Goal: Entertainment & Leisure: Consume media (video, audio)

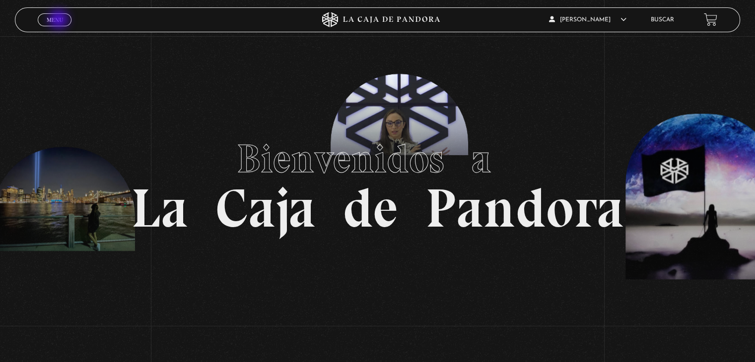
click at [60, 20] on span "Menu" at bounding box center [55, 20] width 16 height 6
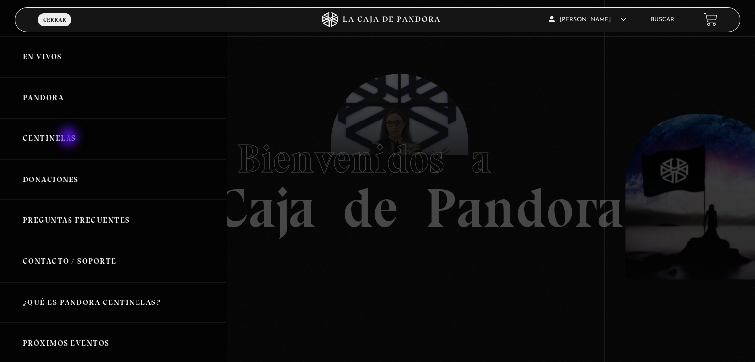
click at [69, 138] on link "Centinelas" at bounding box center [113, 138] width 226 height 41
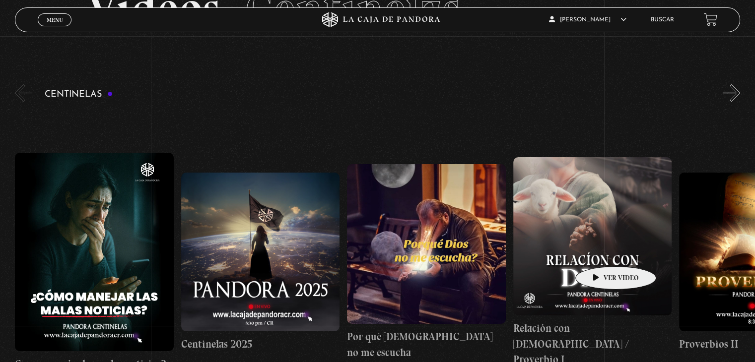
scroll to position [99, 0]
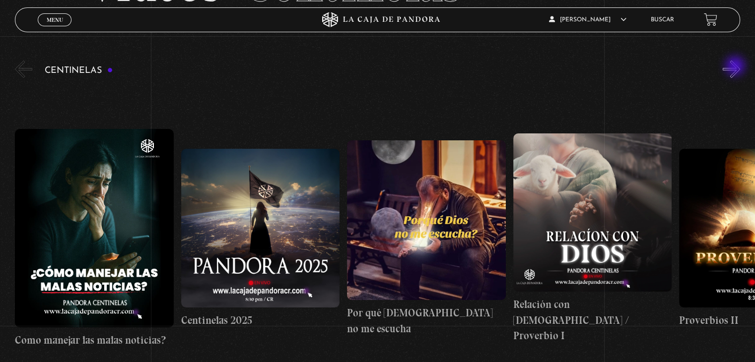
click at [736, 67] on button "»" at bounding box center [731, 69] width 17 height 17
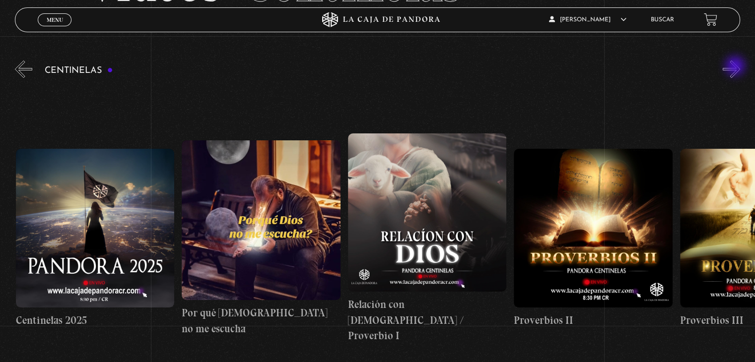
click at [736, 67] on button "»" at bounding box center [731, 69] width 17 height 17
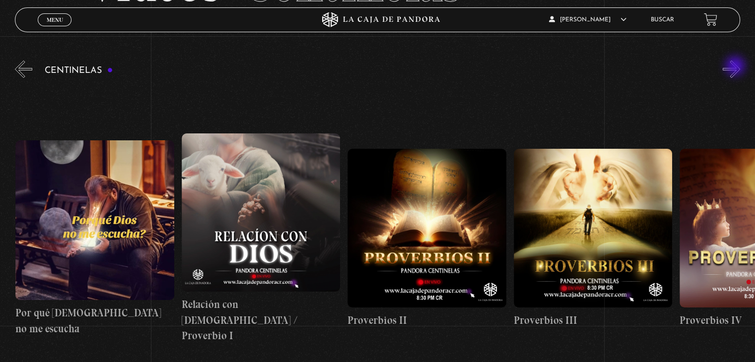
click at [736, 67] on button "»" at bounding box center [731, 69] width 17 height 17
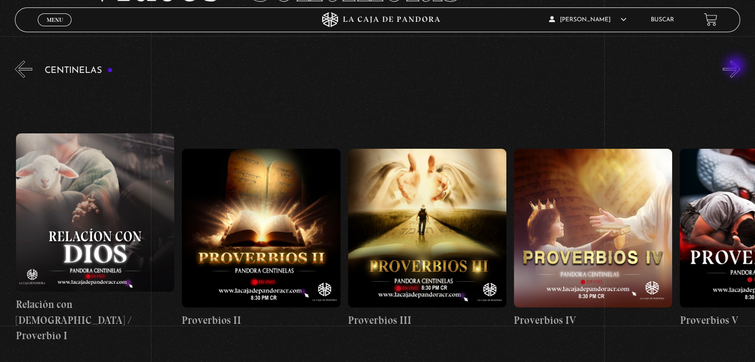
click at [736, 67] on button "»" at bounding box center [731, 69] width 17 height 17
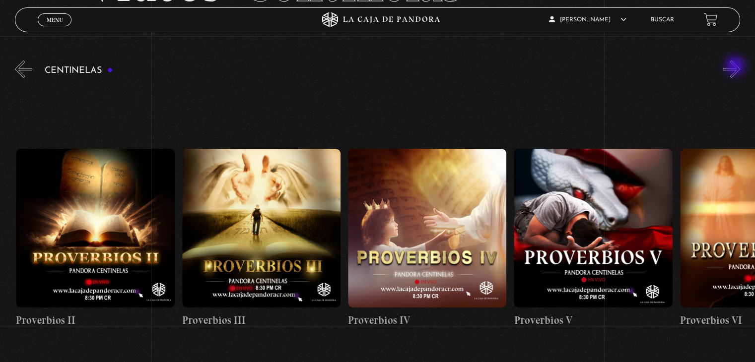
click at [736, 67] on button "»" at bounding box center [731, 69] width 17 height 17
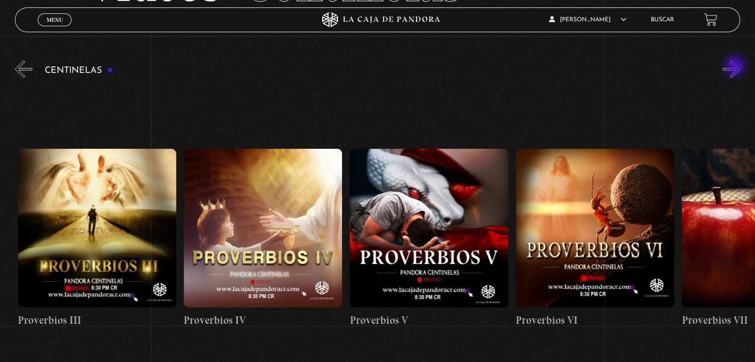
click at [736, 67] on button "»" at bounding box center [731, 69] width 17 height 17
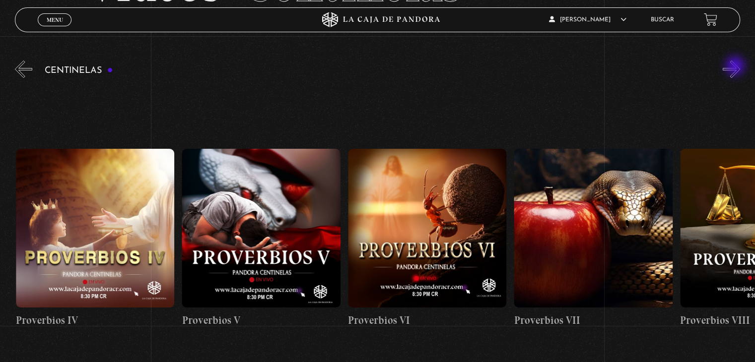
click at [736, 67] on button "»" at bounding box center [731, 69] width 17 height 17
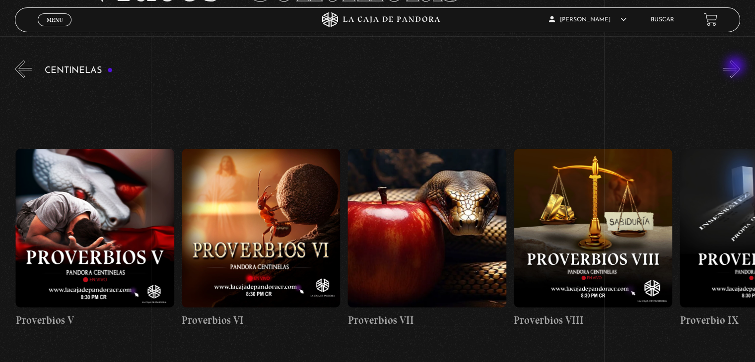
click at [736, 67] on button "»" at bounding box center [731, 69] width 17 height 17
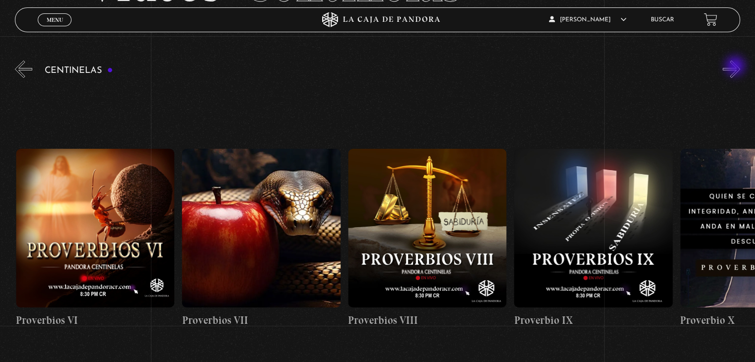
click at [736, 67] on button "»" at bounding box center [731, 69] width 17 height 17
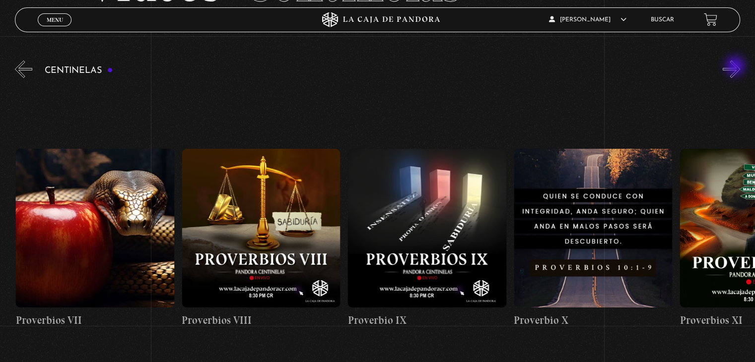
click at [736, 67] on button "»" at bounding box center [731, 69] width 17 height 17
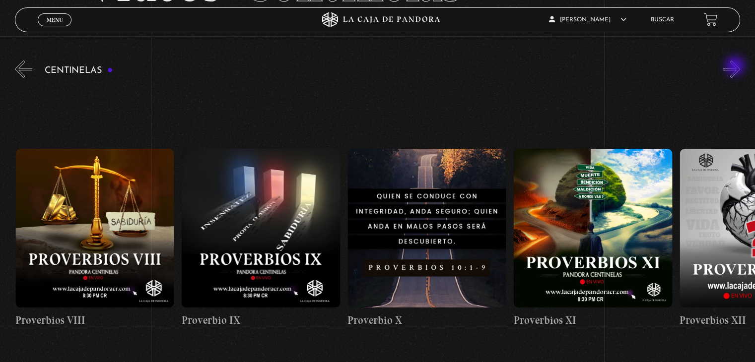
click at [736, 67] on button "»" at bounding box center [731, 69] width 17 height 17
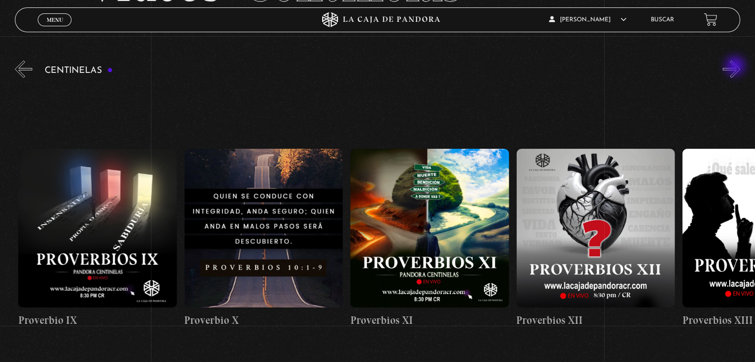
click at [736, 67] on button "»" at bounding box center [731, 69] width 17 height 17
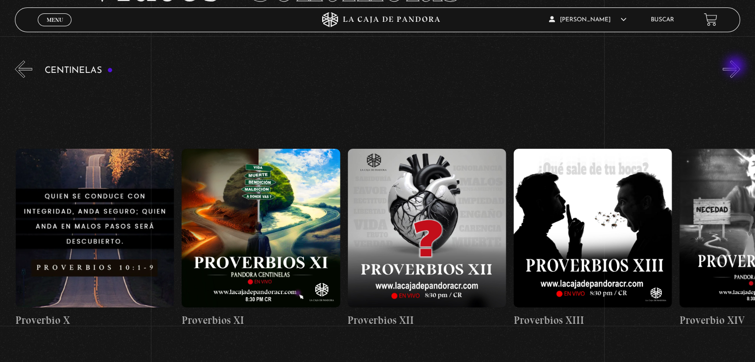
click at [736, 67] on button "»" at bounding box center [731, 69] width 17 height 17
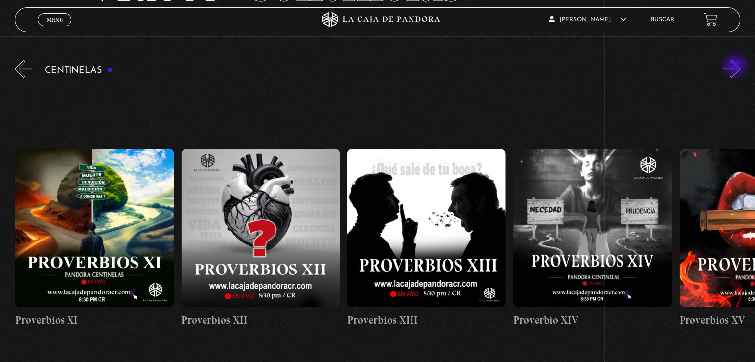
click at [736, 67] on button "»" at bounding box center [731, 69] width 17 height 17
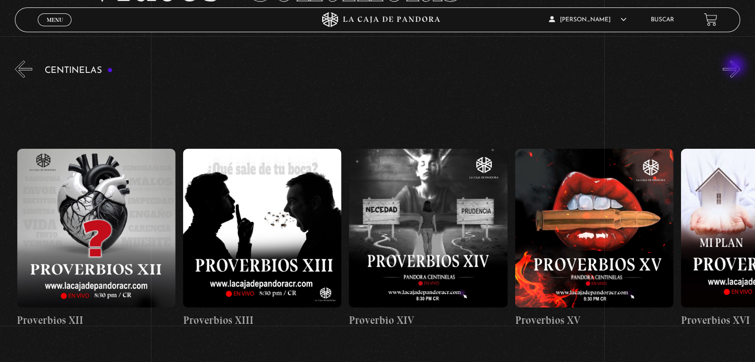
click at [736, 67] on button "»" at bounding box center [731, 69] width 17 height 17
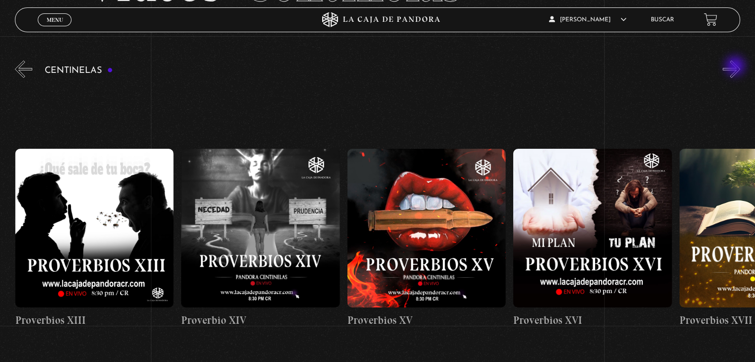
click at [736, 67] on button "»" at bounding box center [731, 69] width 17 height 17
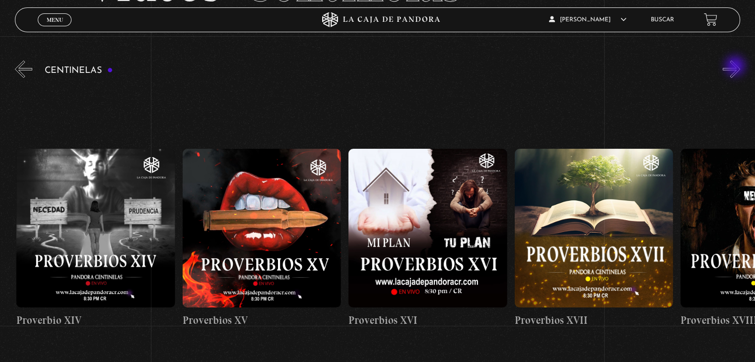
click at [736, 67] on button "»" at bounding box center [731, 69] width 17 height 17
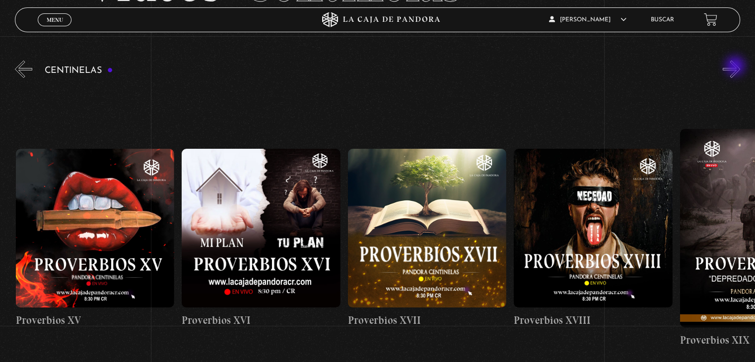
click at [736, 67] on button "»" at bounding box center [731, 69] width 17 height 17
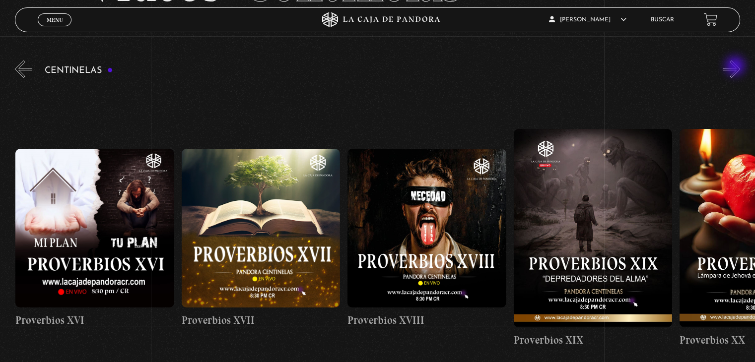
click at [736, 67] on button "»" at bounding box center [731, 69] width 17 height 17
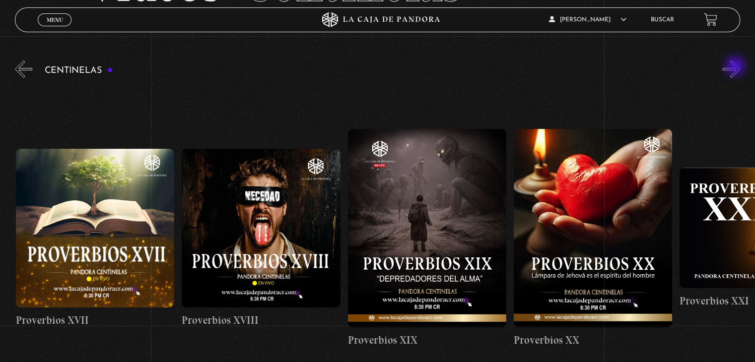
click at [736, 67] on button "»" at bounding box center [731, 69] width 17 height 17
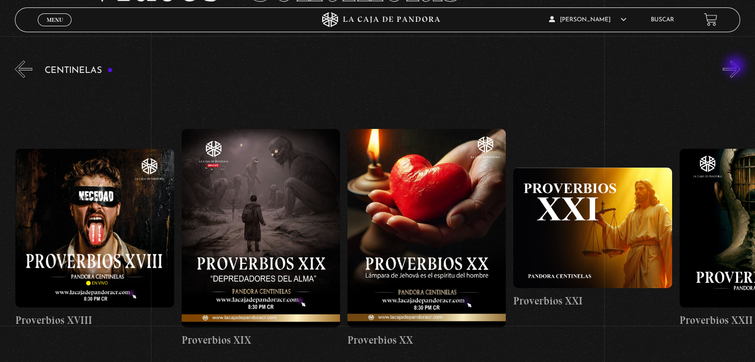
click at [736, 67] on button "»" at bounding box center [731, 69] width 17 height 17
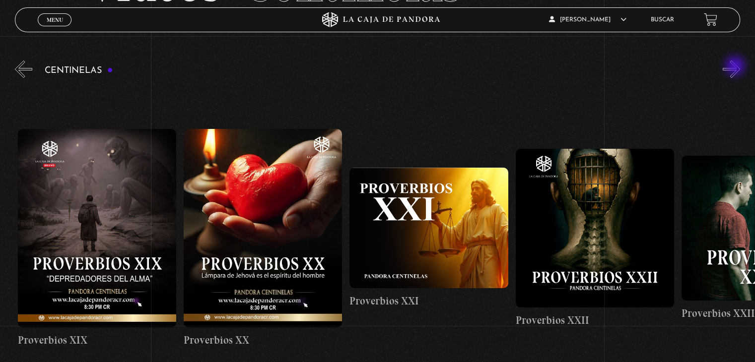
click at [736, 67] on button "»" at bounding box center [731, 69] width 17 height 17
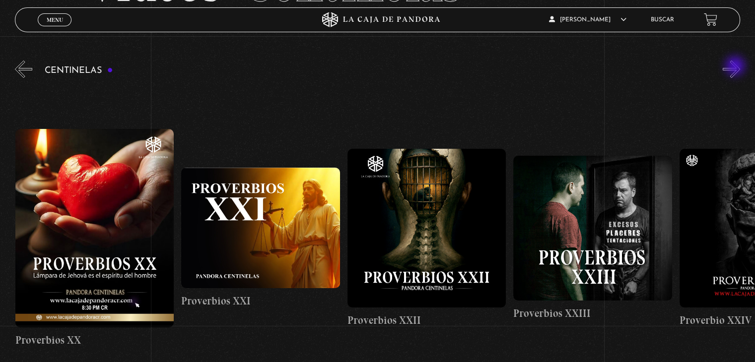
click at [736, 67] on button "»" at bounding box center [731, 69] width 17 height 17
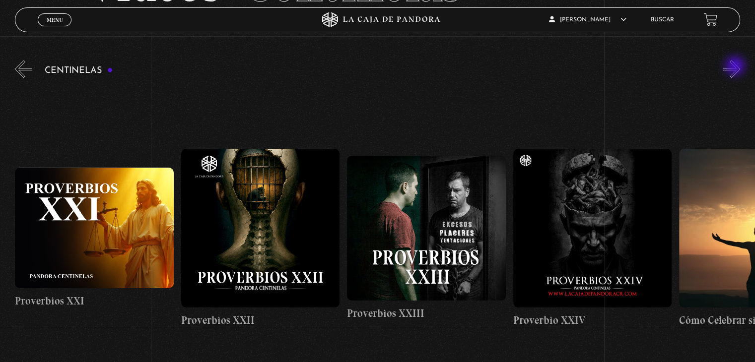
click at [736, 67] on button "»" at bounding box center [731, 69] width 17 height 17
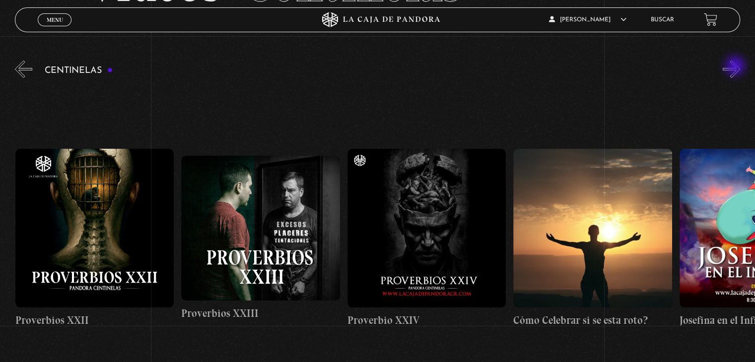
click at [736, 67] on button "»" at bounding box center [731, 69] width 17 height 17
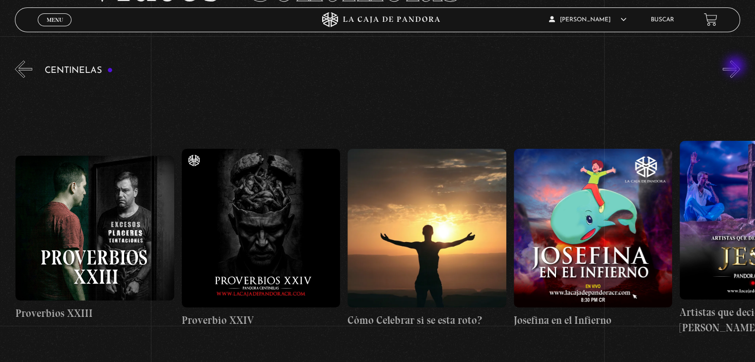
click at [736, 67] on button "»" at bounding box center [731, 69] width 17 height 17
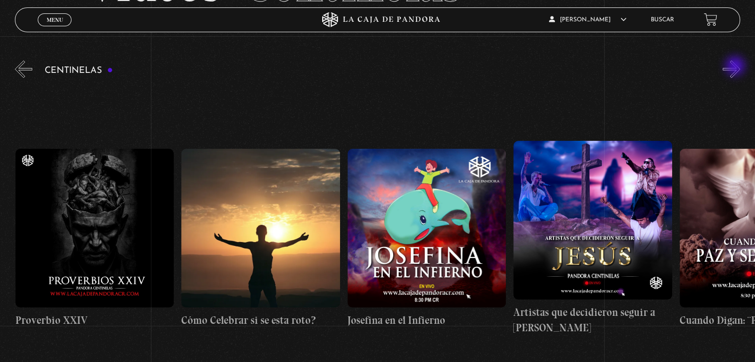
click at [736, 67] on button "»" at bounding box center [731, 69] width 17 height 17
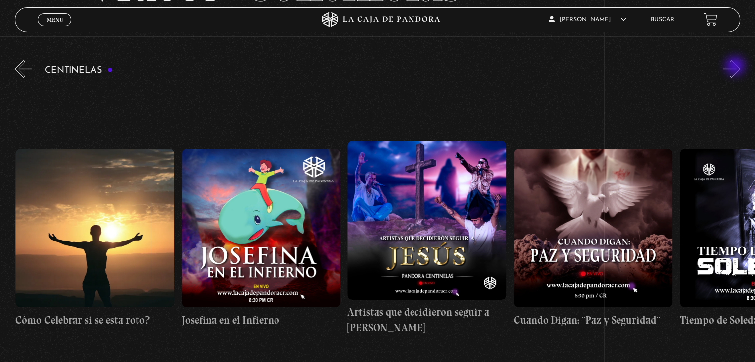
scroll to position [0, 4482]
click at [736, 67] on button "»" at bounding box center [731, 69] width 17 height 17
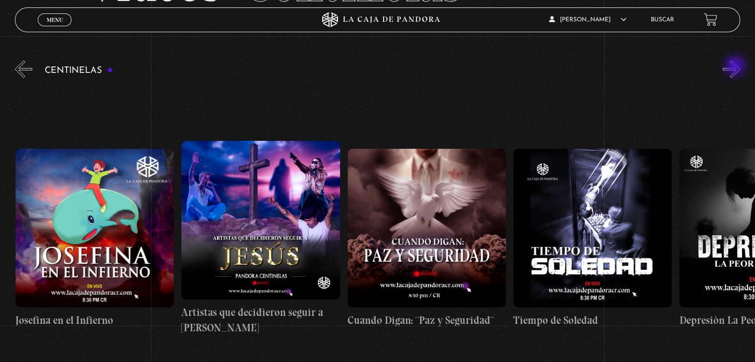
click at [736, 67] on button "»" at bounding box center [731, 69] width 17 height 17
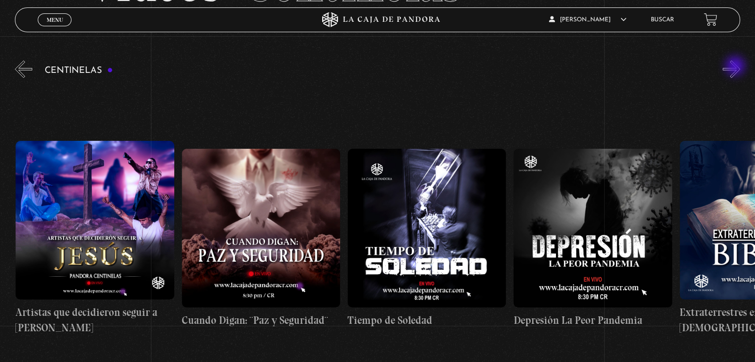
click at [736, 67] on button "»" at bounding box center [731, 69] width 17 height 17
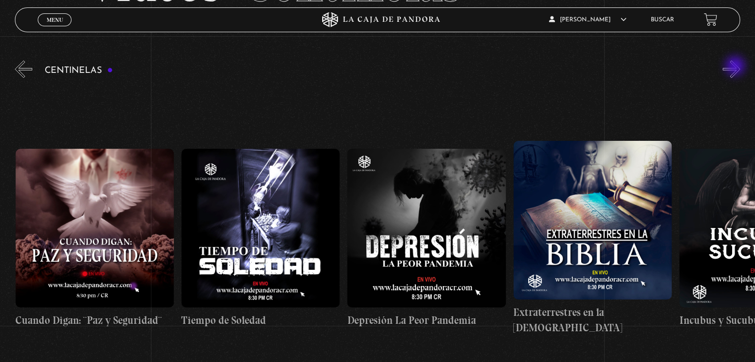
click at [736, 67] on button "»" at bounding box center [731, 69] width 17 height 17
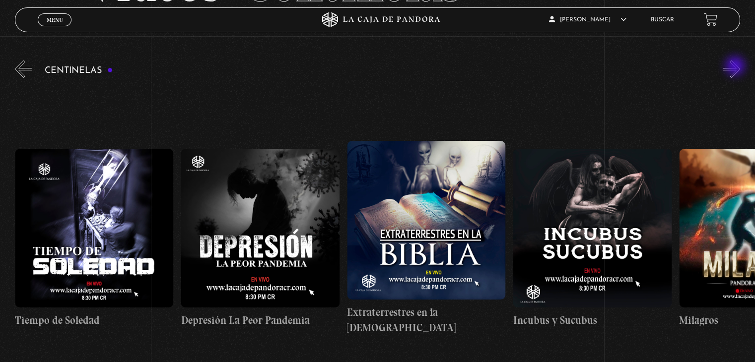
click at [736, 67] on button "»" at bounding box center [731, 69] width 17 height 17
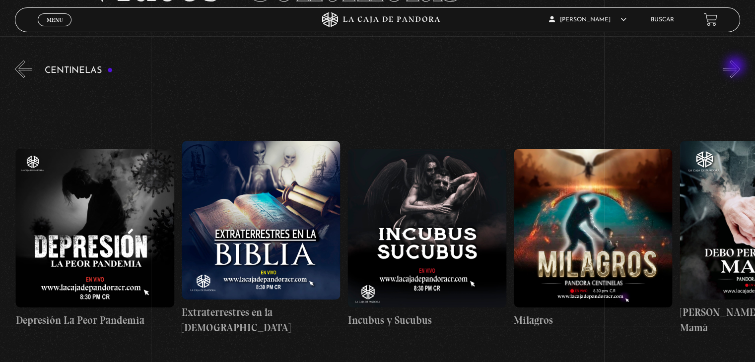
click at [736, 67] on button "»" at bounding box center [731, 69] width 17 height 17
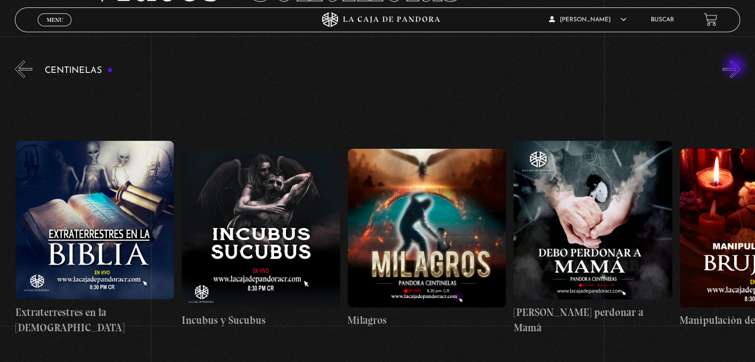
click at [736, 67] on button "»" at bounding box center [731, 69] width 17 height 17
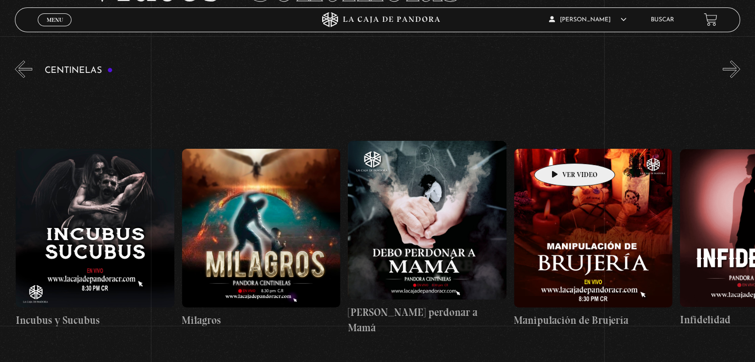
scroll to position [0, 5644]
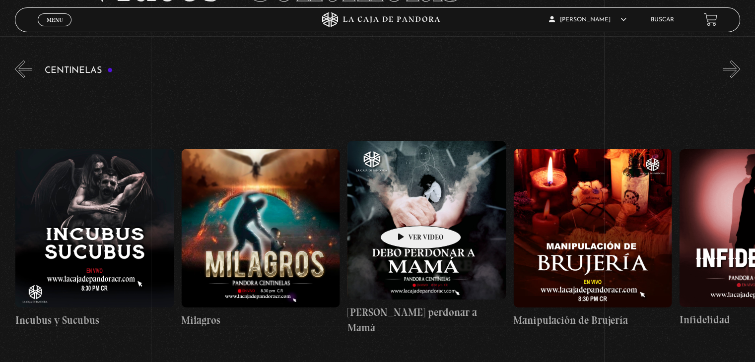
click at [405, 211] on figure at bounding box center [426, 220] width 158 height 158
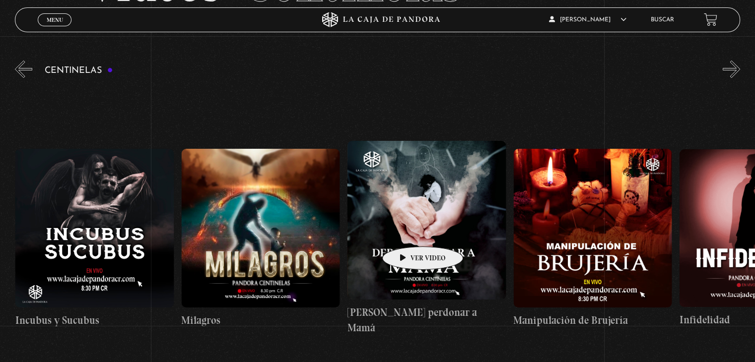
scroll to position [0, 5642]
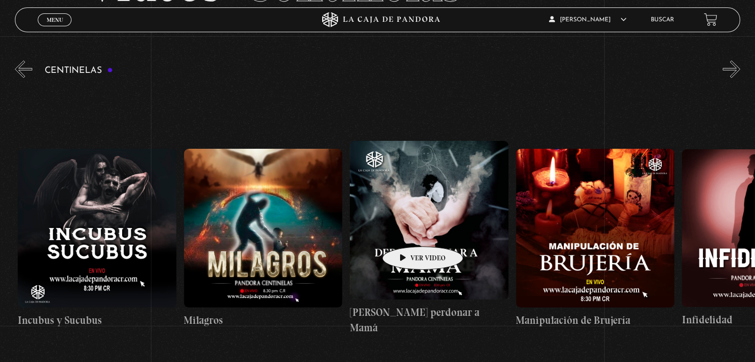
click at [408, 232] on figure at bounding box center [428, 220] width 158 height 158
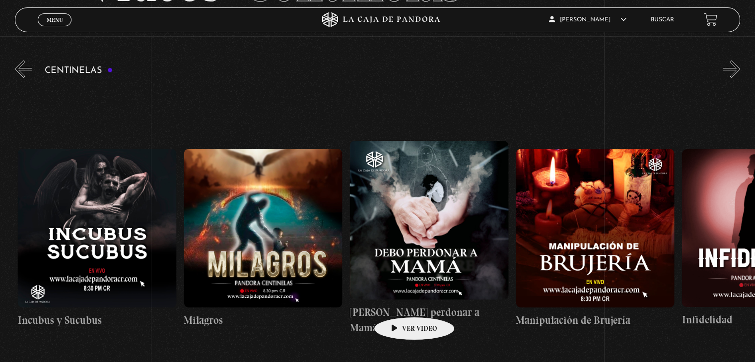
scroll to position [0, 5639]
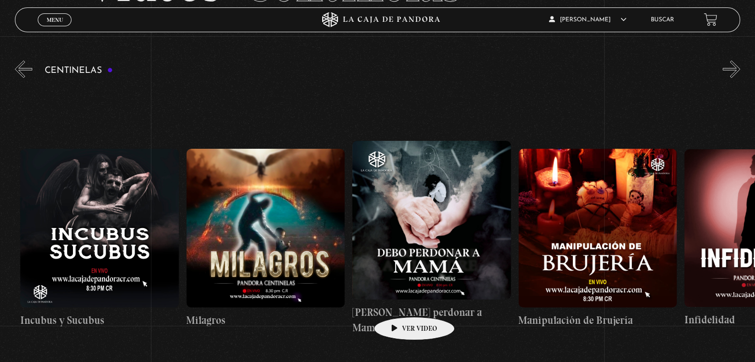
click at [399, 299] on figure at bounding box center [431, 220] width 158 height 158
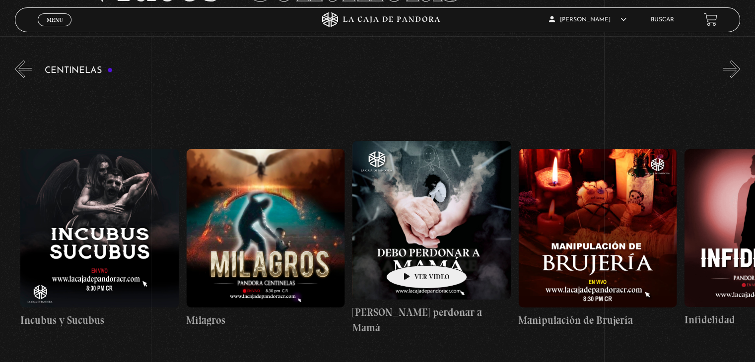
scroll to position [0, 5637]
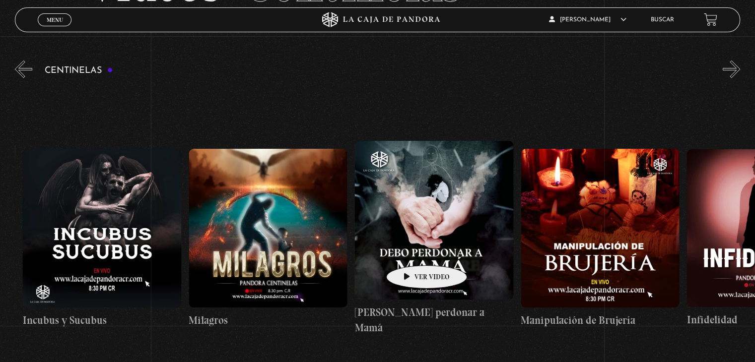
click at [411, 251] on figure at bounding box center [433, 220] width 158 height 158
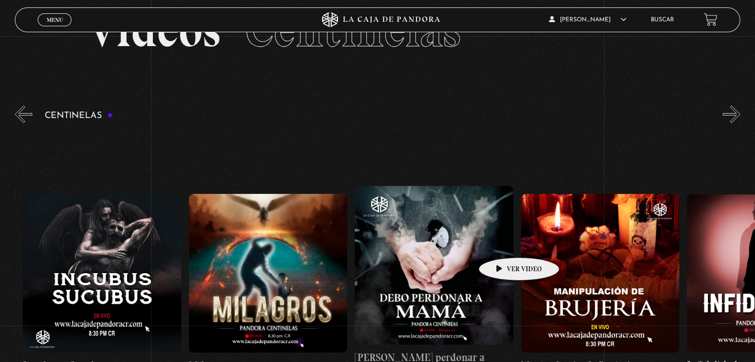
scroll to position [99, 0]
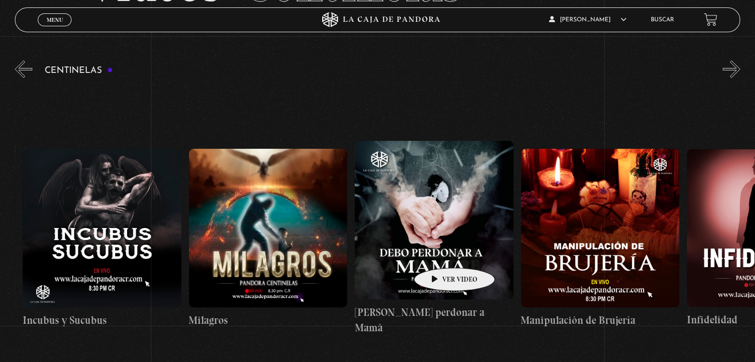
click at [439, 253] on figure at bounding box center [433, 220] width 158 height 158
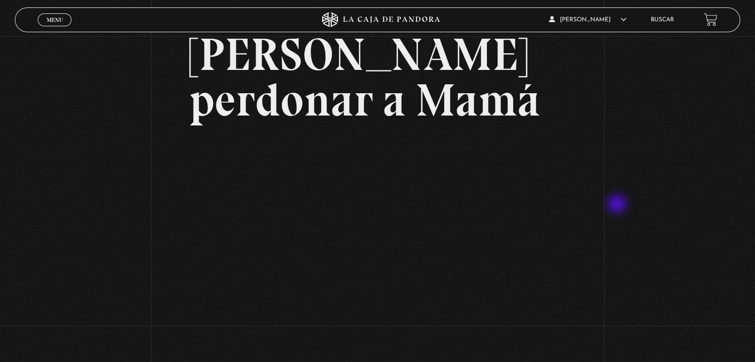
scroll to position [62, 0]
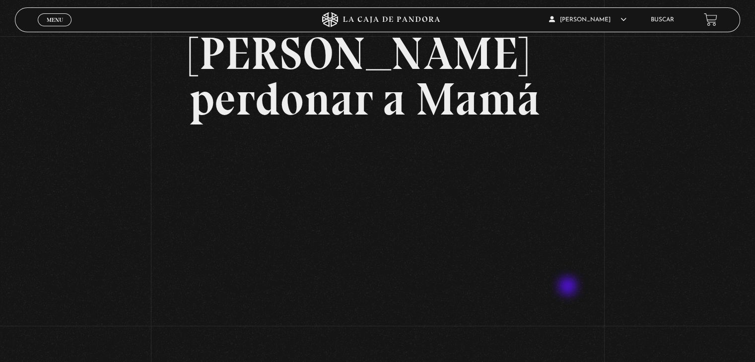
click at [206, 73] on h2 "[PERSON_NAME] perdonar a Mamá" at bounding box center [377, 76] width 377 height 91
